Goal: Task Accomplishment & Management: Manage account settings

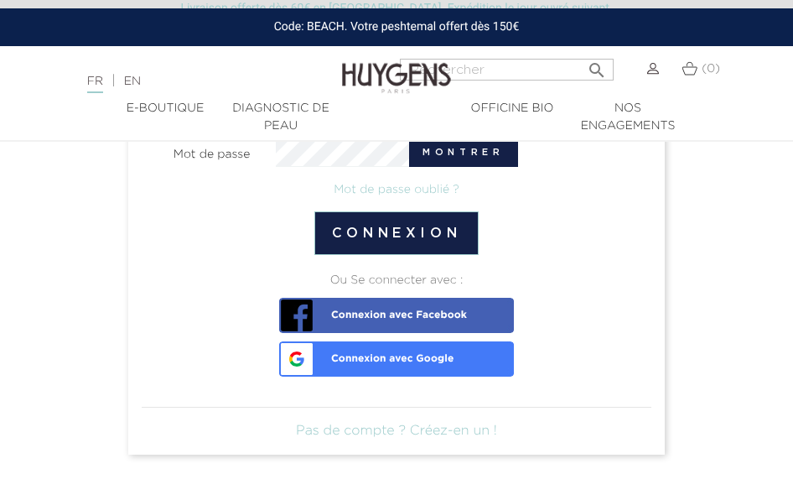
scroll to position [168, 0]
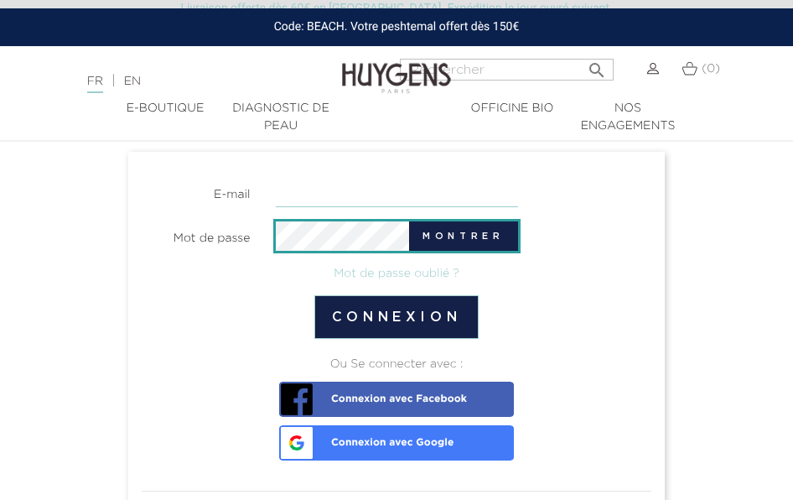
click at [343, 190] on input "email" at bounding box center [397, 192] width 242 height 29
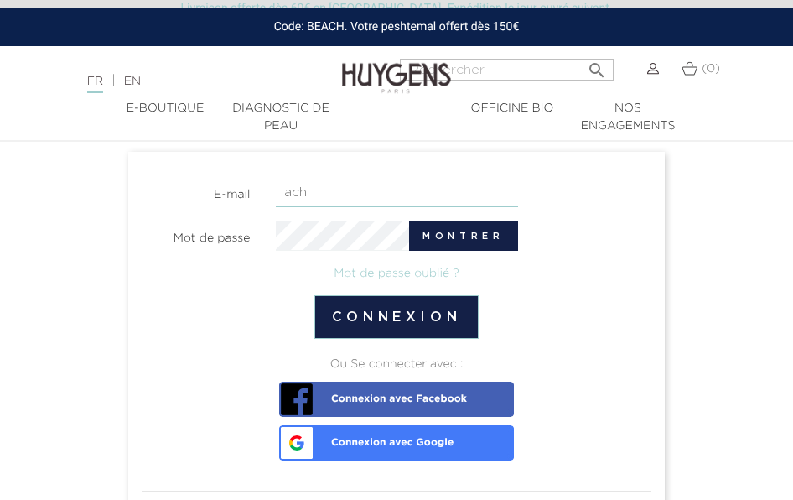
type input "achatvente755@gmail.com"
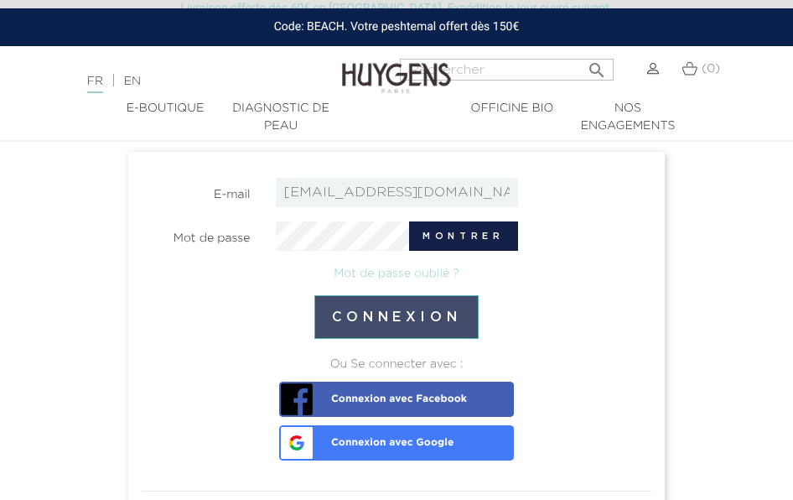
click at [393, 317] on button "Connexion" at bounding box center [397, 317] width 165 height 44
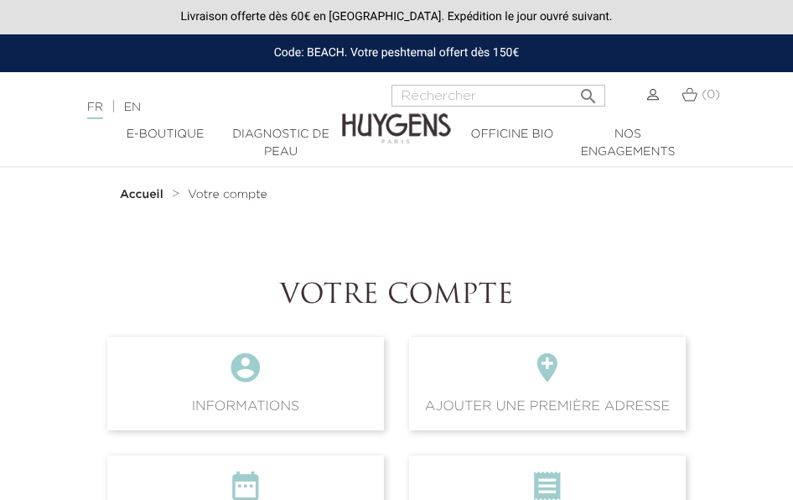
click at [658, 96] on img at bounding box center [654, 95] width 12 height 12
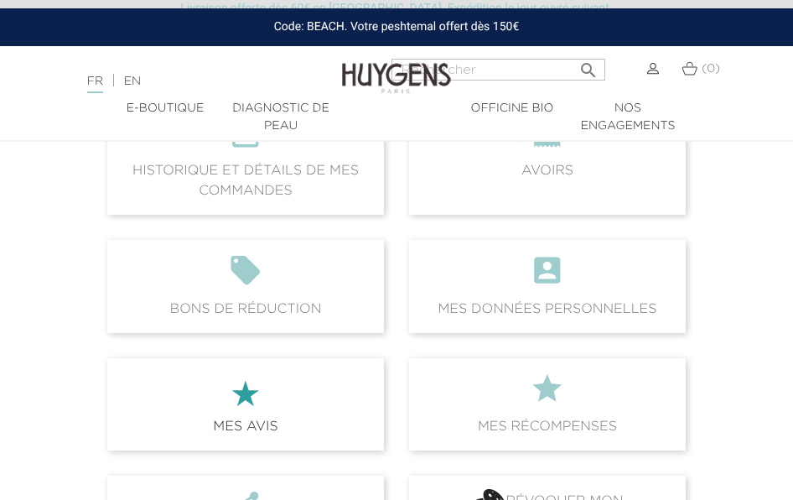
scroll to position [168, 0]
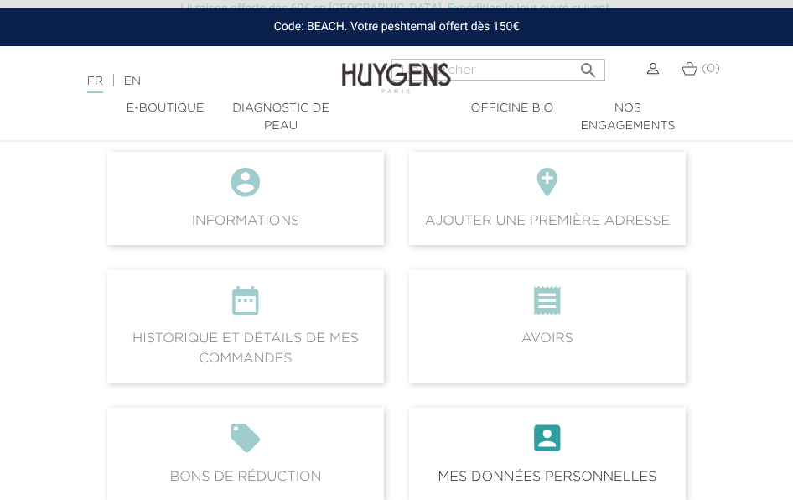
click at [512, 460] on icon "account_box" at bounding box center [548, 443] width 250 height 45
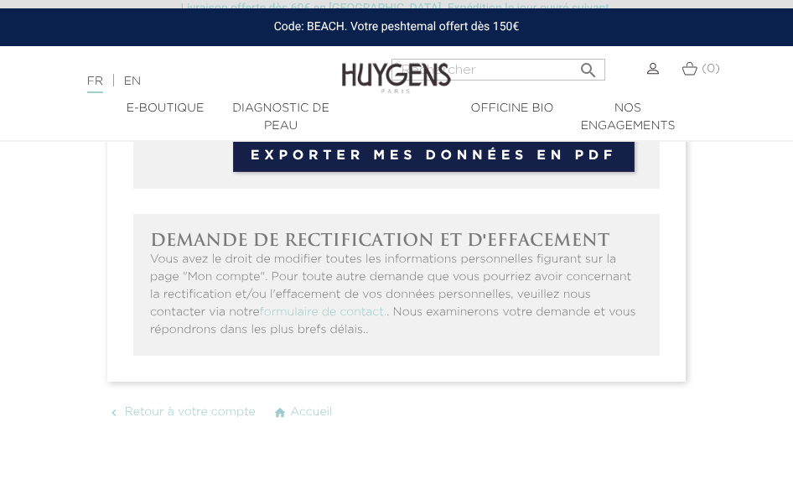
scroll to position [336, 0]
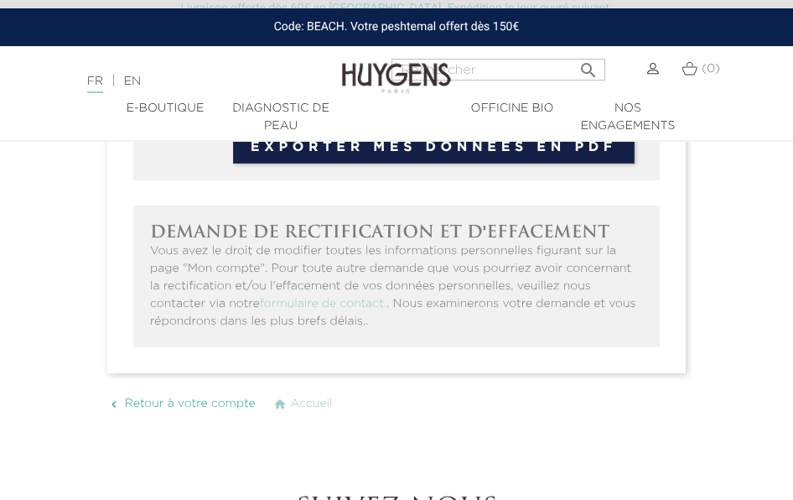
click at [174, 404] on span "Retour à votre compte" at bounding box center [190, 404] width 131 height 12
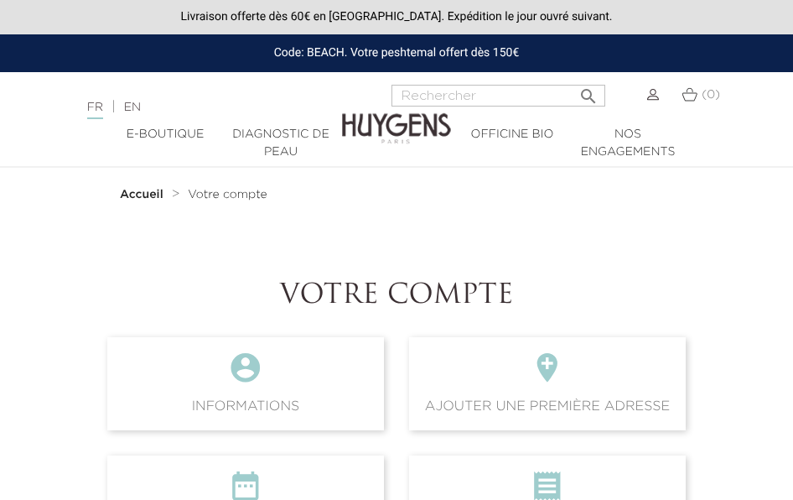
click at [287, 396] on span " Informations" at bounding box center [245, 383] width 277 height 92
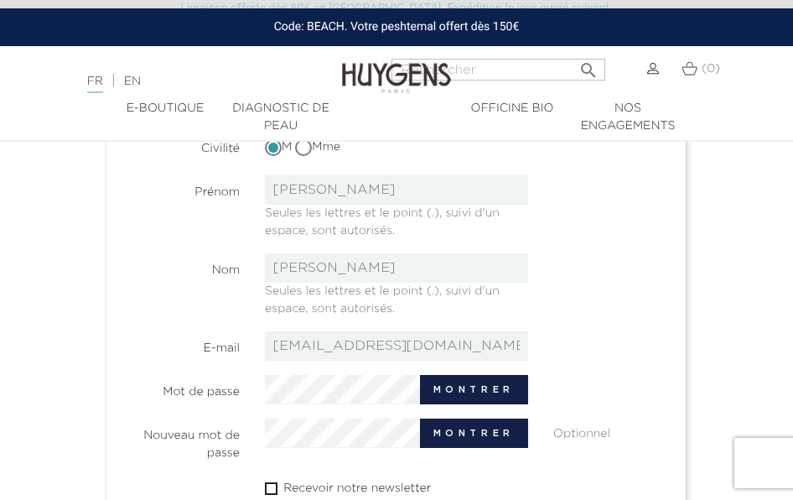
scroll to position [168, 0]
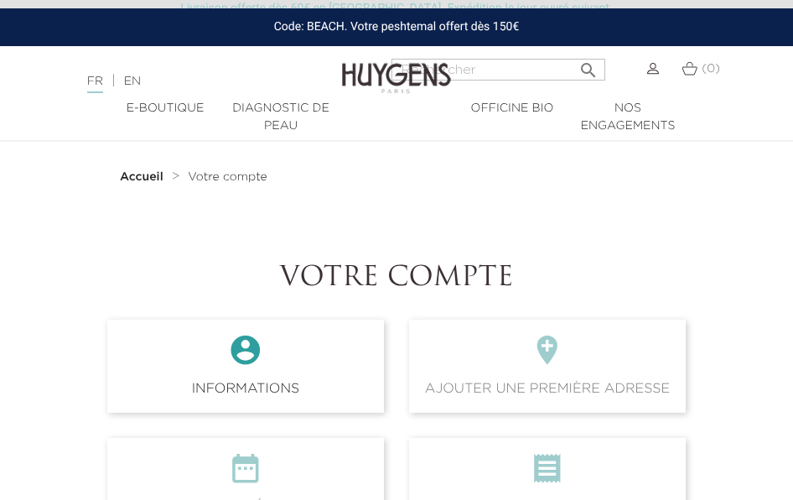
scroll to position [84, 0]
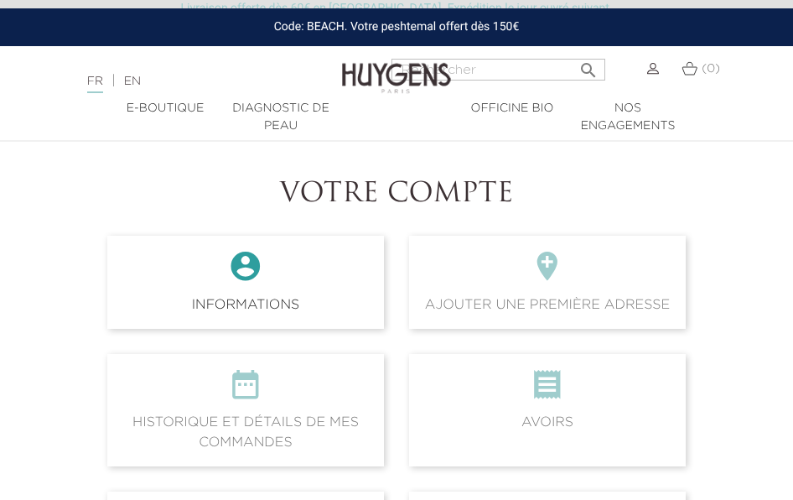
click at [222, 307] on span " Informations" at bounding box center [245, 282] width 277 height 92
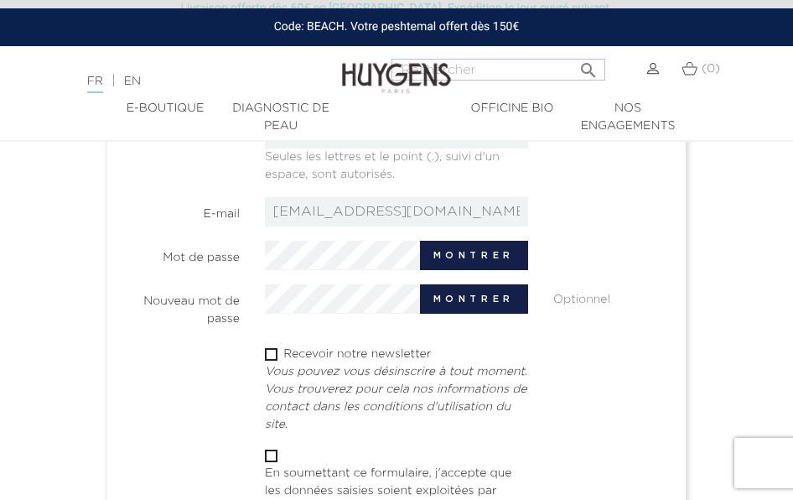
scroll to position [419, 0]
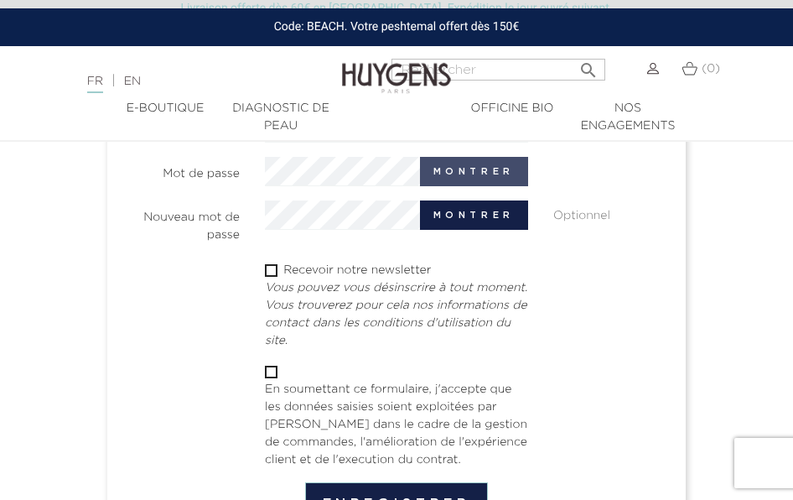
click at [486, 161] on button "Montrer" at bounding box center [474, 171] width 108 height 29
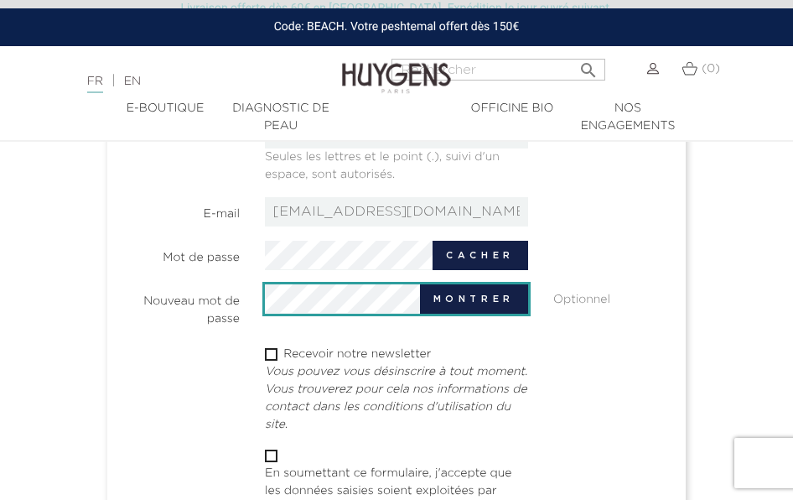
click at [640, 364] on div " Recevoir notre newsletter Vous pouvez vous désinscrire à tout moment. Vous tr…" at bounding box center [396, 390] width 577 height 88
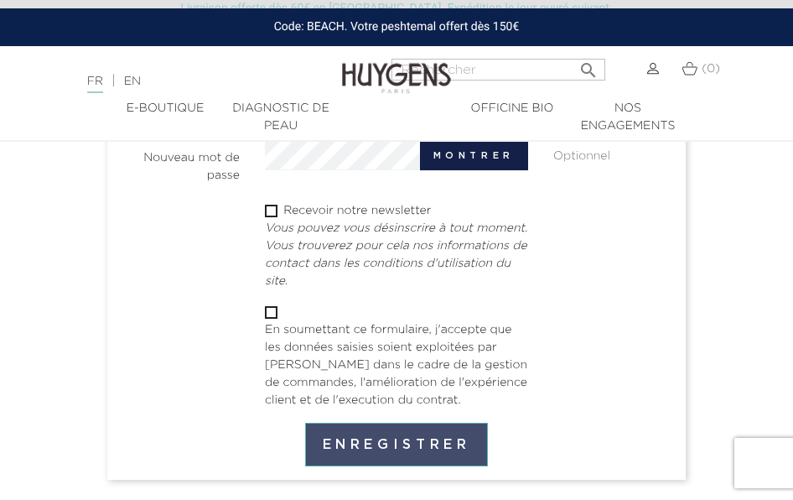
scroll to position [503, 0]
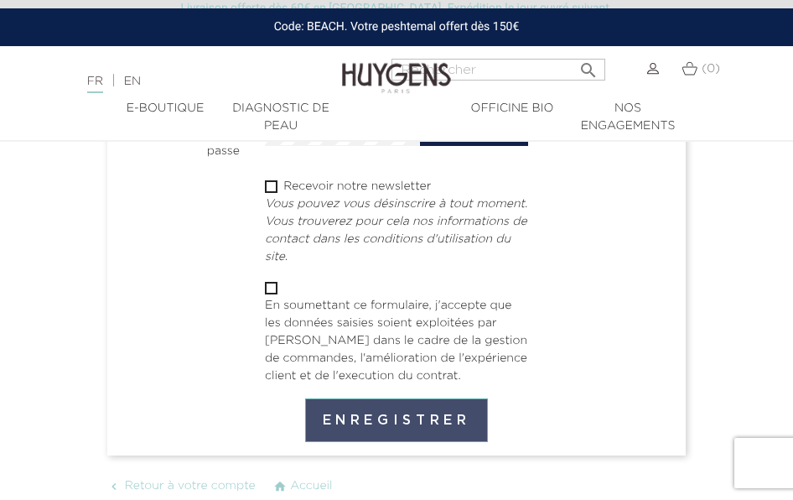
click at [420, 431] on button "Enregistrer" at bounding box center [397, 420] width 184 height 44
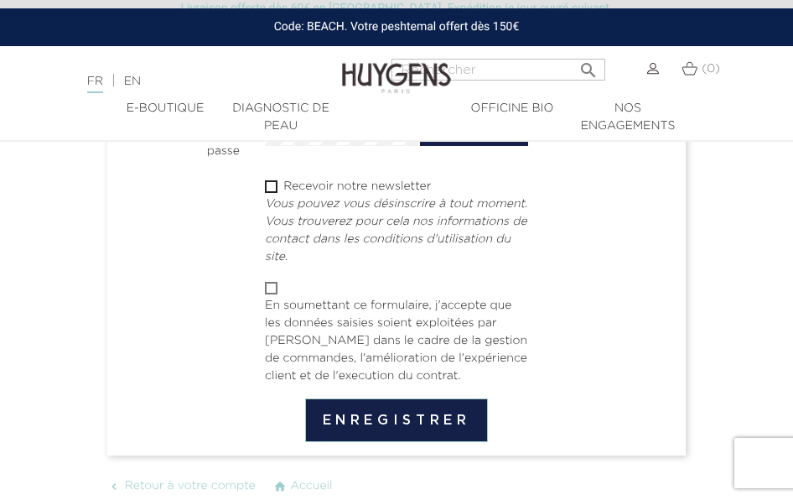
drag, startPoint x: 273, startPoint y: 284, endPoint x: 298, endPoint y: 332, distance: 54.0
click at [273, 287] on input "checkbox" at bounding box center [270, 288] width 11 height 11
checkbox input "true"
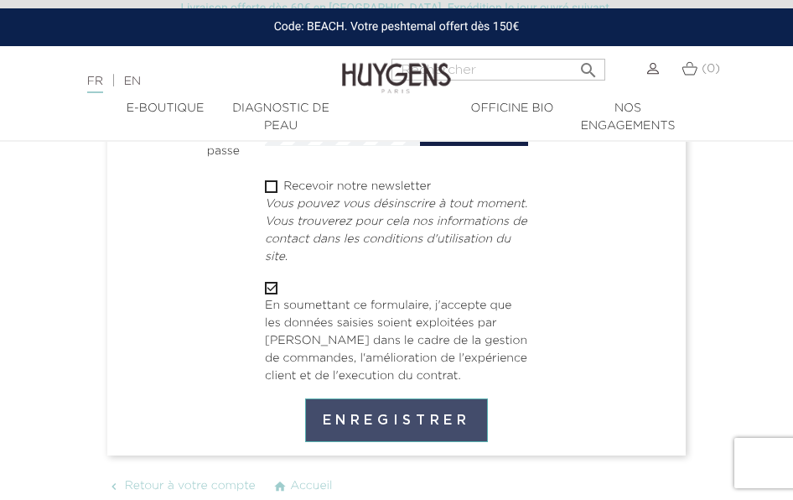
click at [408, 424] on button "Enregistrer" at bounding box center [397, 420] width 184 height 44
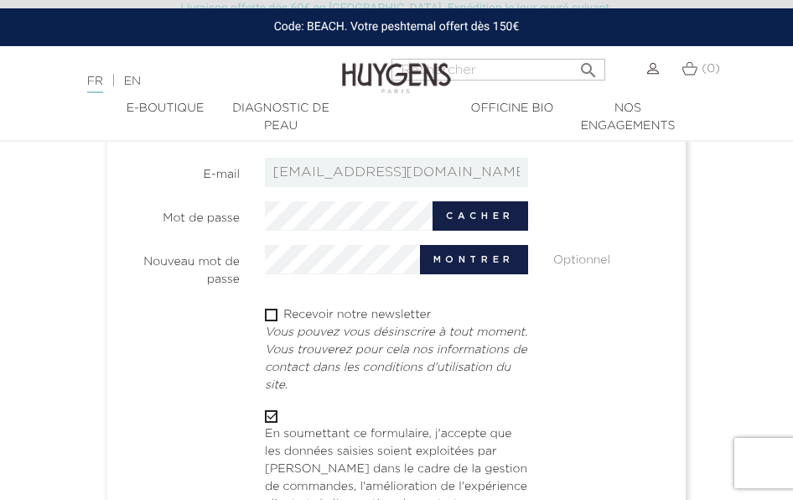
scroll to position [336, 0]
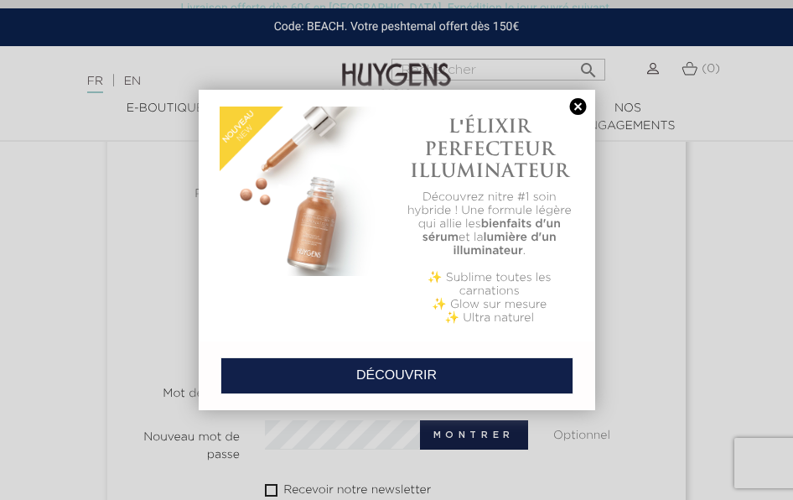
scroll to position [336, 0]
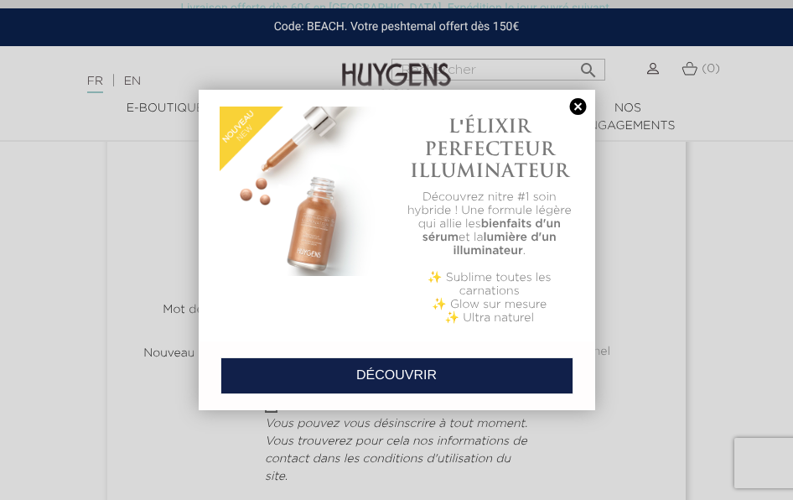
drag, startPoint x: 580, startPoint y: 108, endPoint x: 576, endPoint y: 145, distance: 37.1
click at [580, 108] on link at bounding box center [578, 107] width 23 height 18
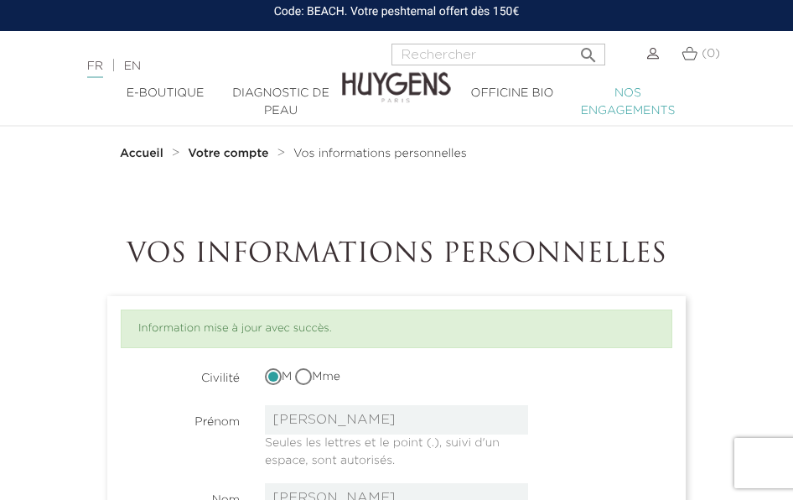
scroll to position [0, 0]
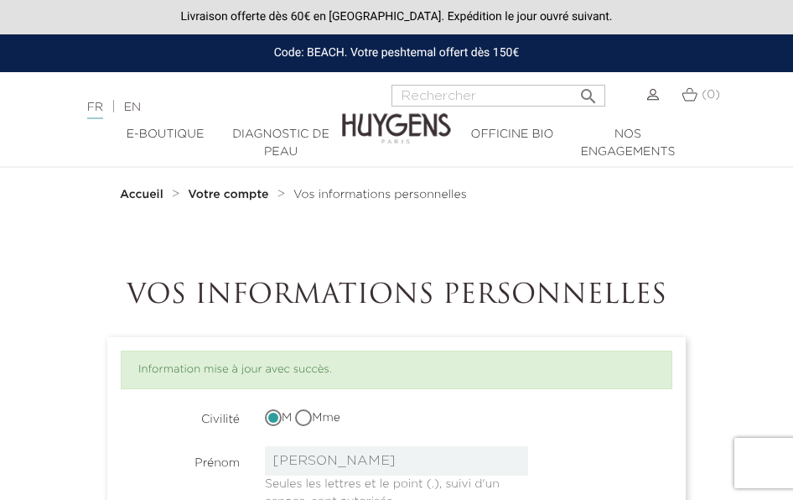
click at [654, 93] on img at bounding box center [654, 95] width 12 height 12
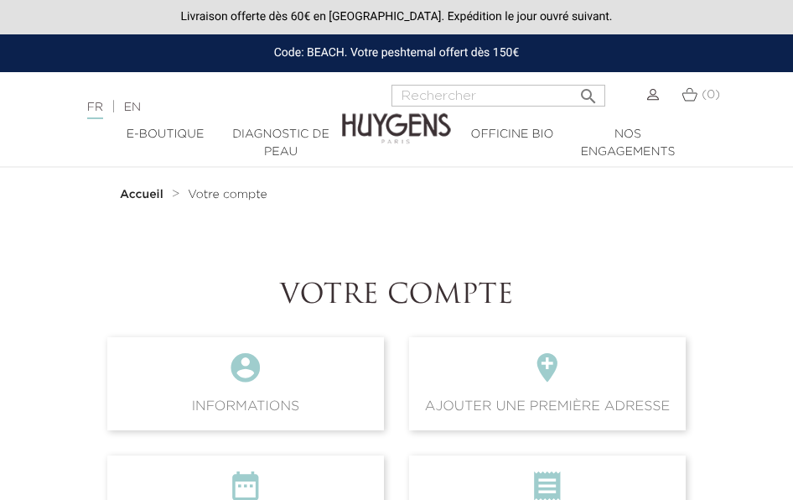
click at [653, 99] on img at bounding box center [654, 95] width 12 height 12
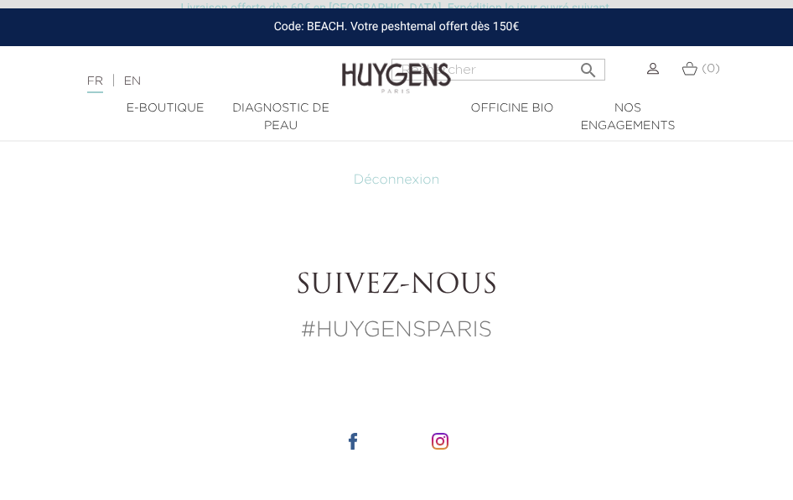
scroll to position [839, 0]
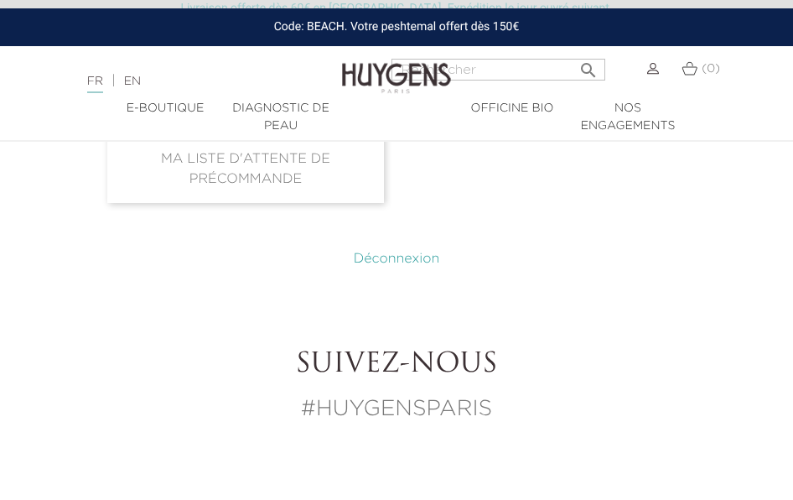
click at [403, 261] on link "Déconnexion" at bounding box center [397, 258] width 86 height 13
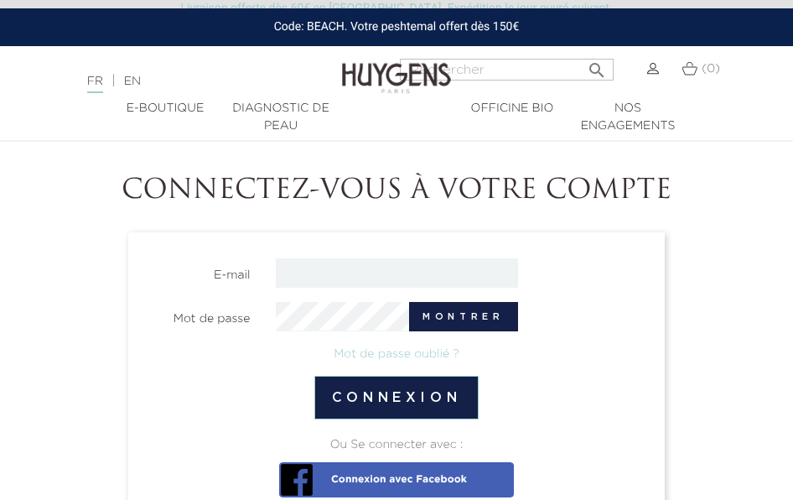
scroll to position [168, 0]
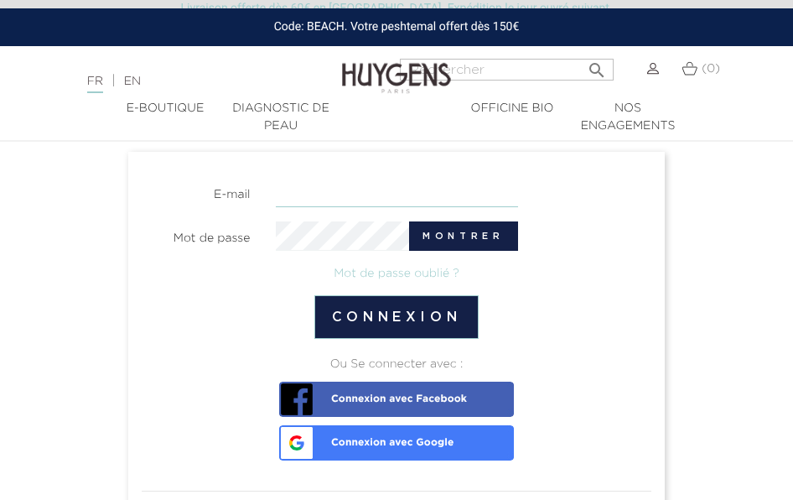
type input "[EMAIL_ADDRESS][DOMAIN_NAME]"
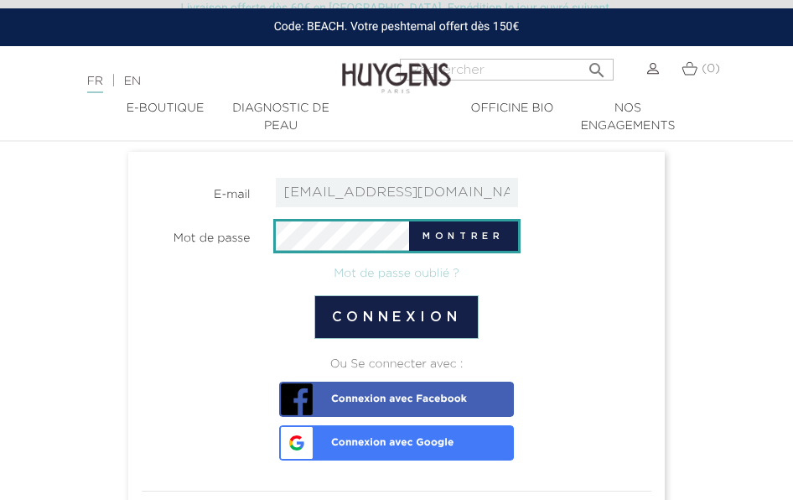
click at [273, 235] on div "Montrer" at bounding box center [397, 235] width 268 height 29
click at [269, 242] on div "Montrer" at bounding box center [397, 235] width 268 height 29
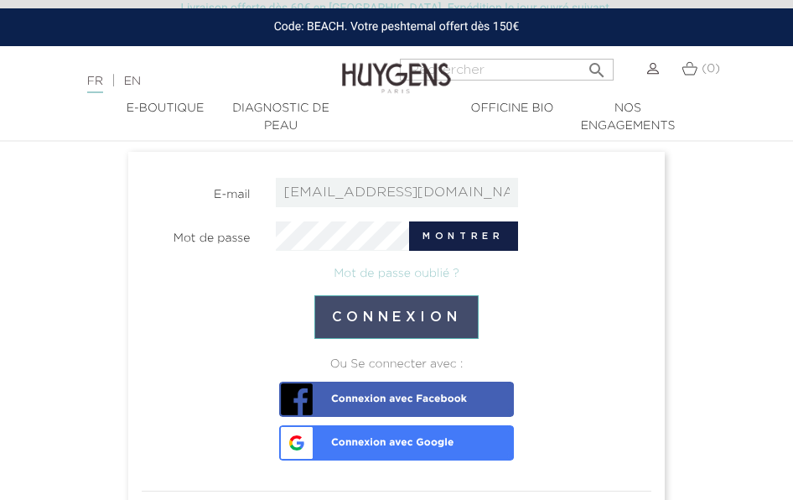
drag, startPoint x: 477, startPoint y: 233, endPoint x: 465, endPoint y: 327, distance: 94.8
click at [492, 255] on section "E-mail [EMAIL_ADDRESS][DOMAIN_NAME] Mot de passe Montrer Mot de passe oublié ?" at bounding box center [397, 236] width 510 height 117
click at [383, 320] on button "Connexion" at bounding box center [397, 317] width 165 height 44
